Goal: Navigation & Orientation: Understand site structure

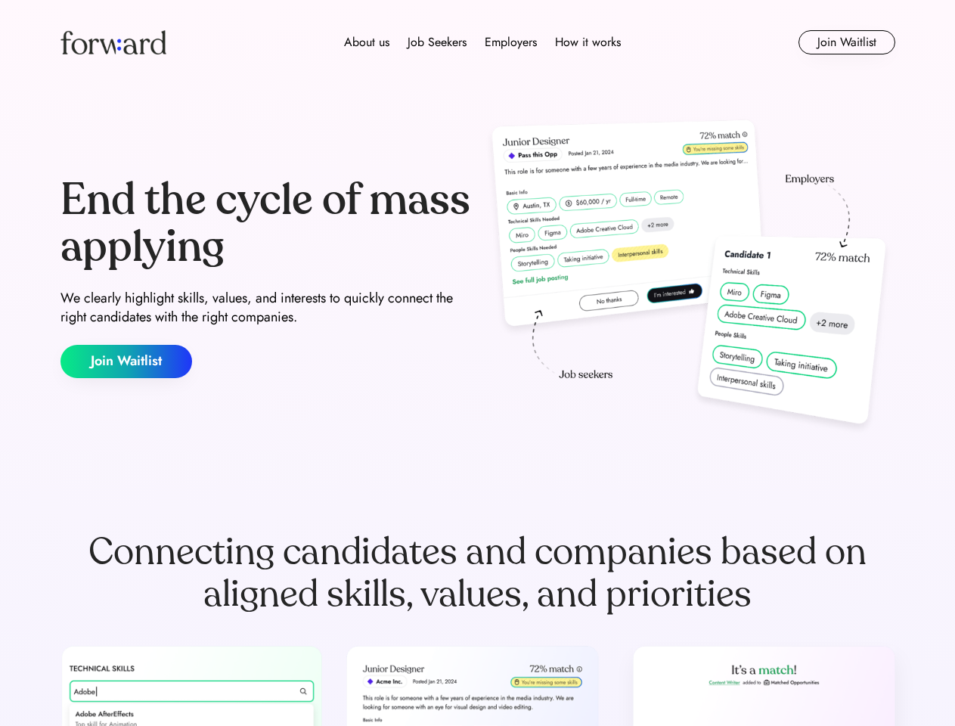
click at [477, 363] on div "End the cycle of mass applying We clearly highlight skills, values, and interes…" at bounding box center [477, 277] width 835 height 325
click at [478, 42] on div "About us Job Seekers Employers How it works" at bounding box center [482, 42] width 596 height 18
click at [113, 42] on img at bounding box center [113, 42] width 106 height 24
click at [482, 42] on div "About us Job Seekers Employers How it works" at bounding box center [482, 42] width 596 height 18
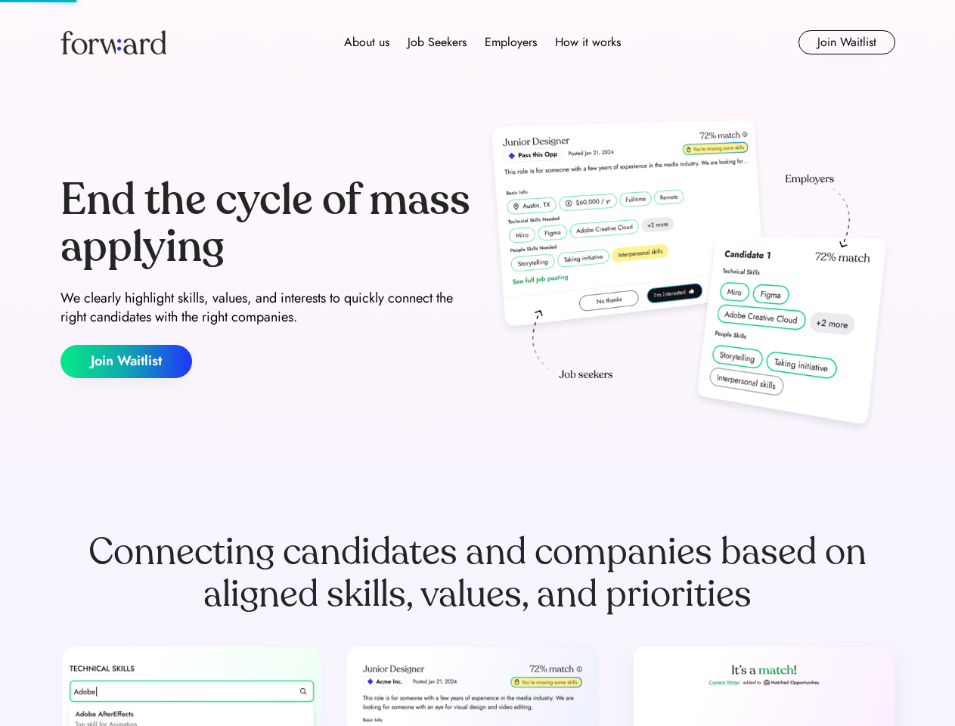
click at [367, 42] on div "About us" at bounding box center [366, 42] width 45 height 18
click at [437, 42] on div "Job Seekers" at bounding box center [436, 42] width 59 height 18
click at [510, 42] on div "Employers" at bounding box center [511, 42] width 52 height 18
click at [587, 42] on div "How it works" at bounding box center [588, 42] width 66 height 18
click at [846, 42] on button "Join Waitlist" at bounding box center [846, 42] width 97 height 24
